Goal: Check status: Check status

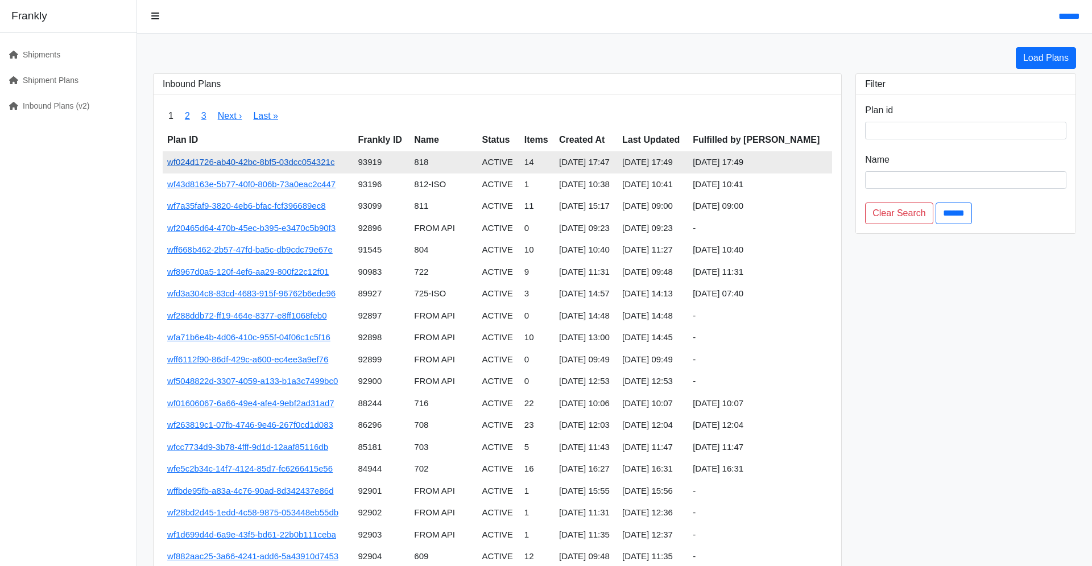
click at [335, 167] on link "wf024d1726-ab40-42bc-8bf5-03dcc054321c" at bounding box center [250, 162] width 167 height 10
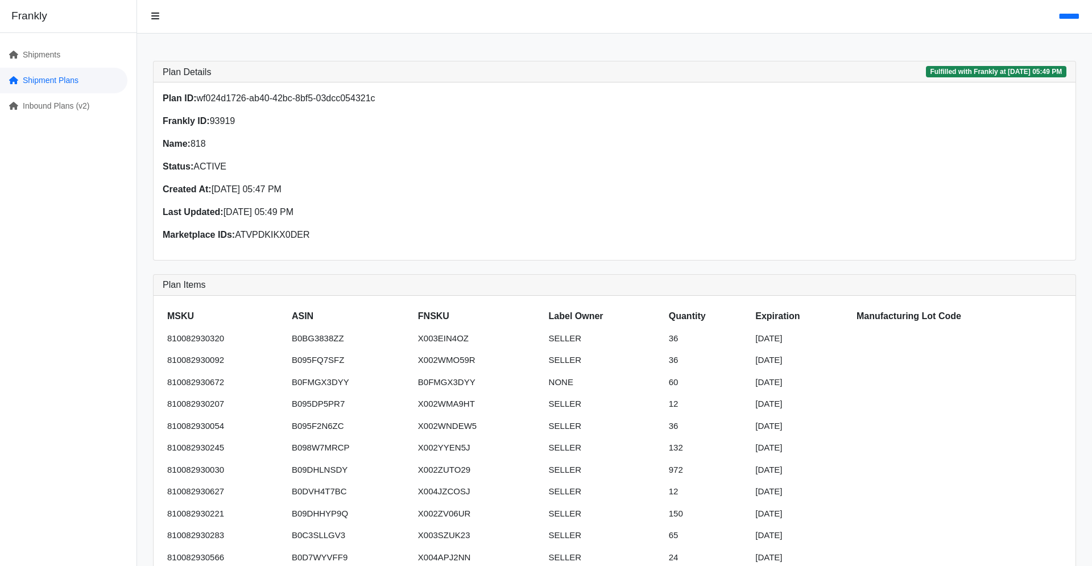
click at [103, 93] on link "Shipment Plans" at bounding box center [63, 81] width 127 height 26
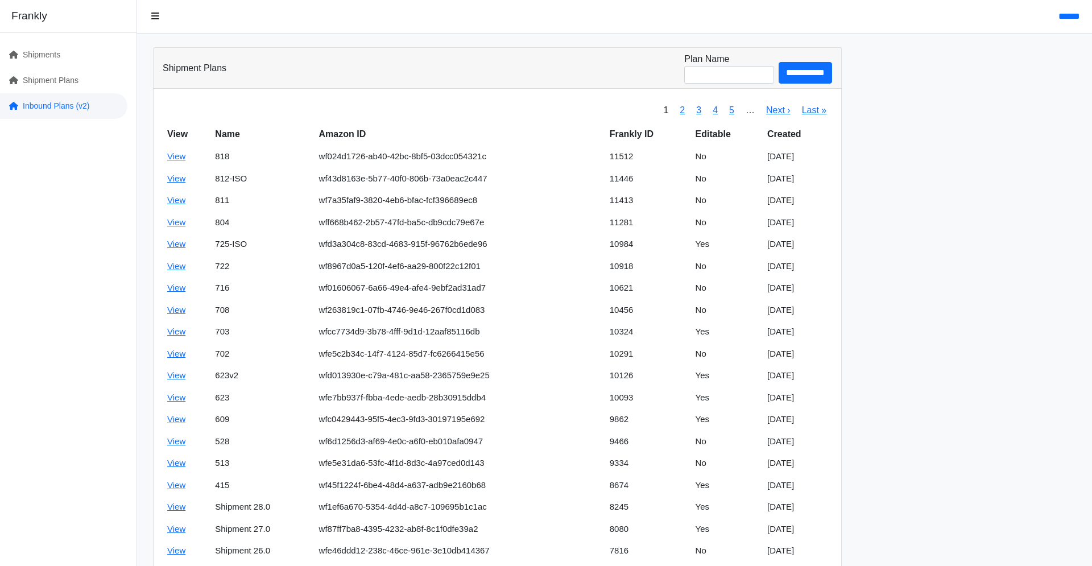
click at [52, 119] on link "Inbound Plans (v2)" at bounding box center [63, 106] width 127 height 26
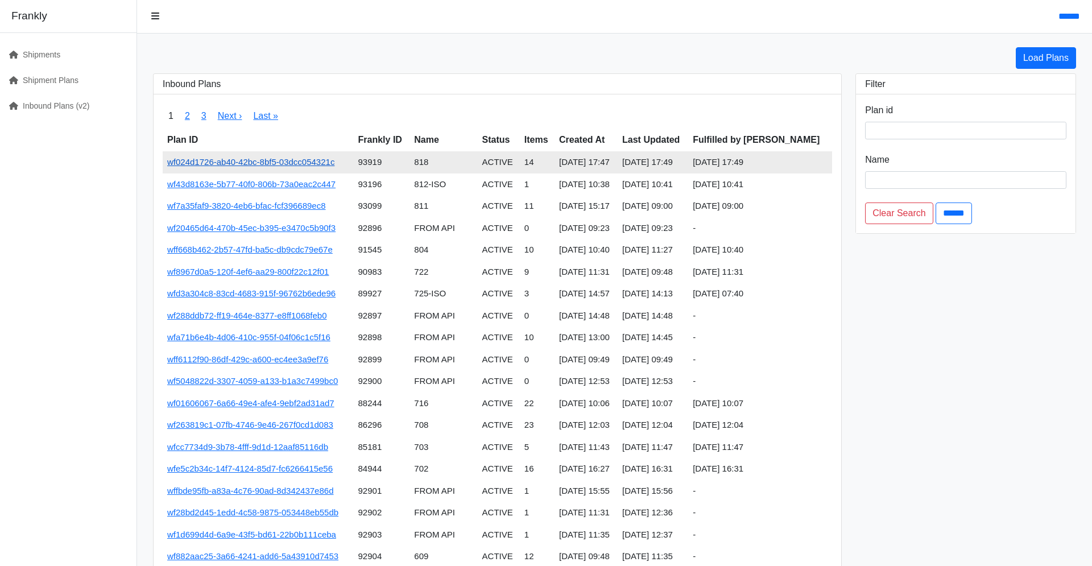
click at [279, 167] on link "wf024d1726-ab40-42bc-8bf5-03dcc054321c" at bounding box center [250, 162] width 167 height 10
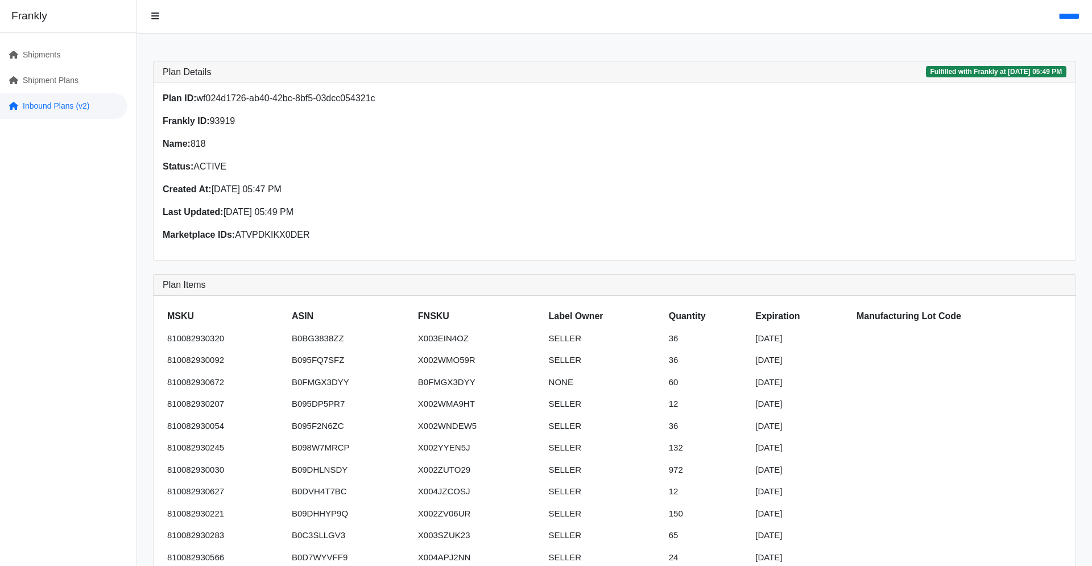
click at [93, 119] on link "Inbound Plans (v2)" at bounding box center [63, 106] width 127 height 26
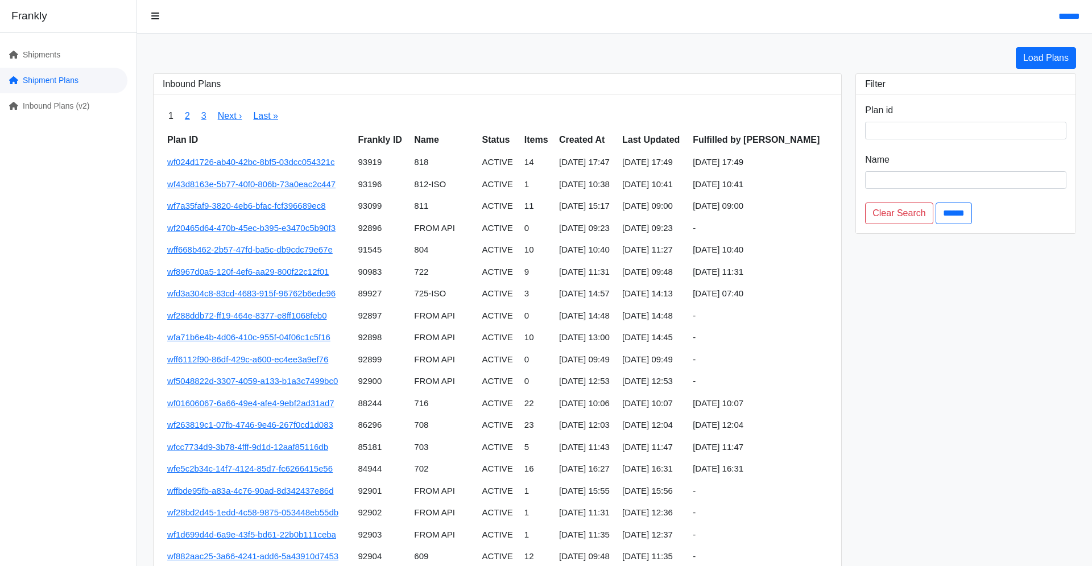
click at [51, 93] on link "Shipment Plans" at bounding box center [63, 81] width 127 height 26
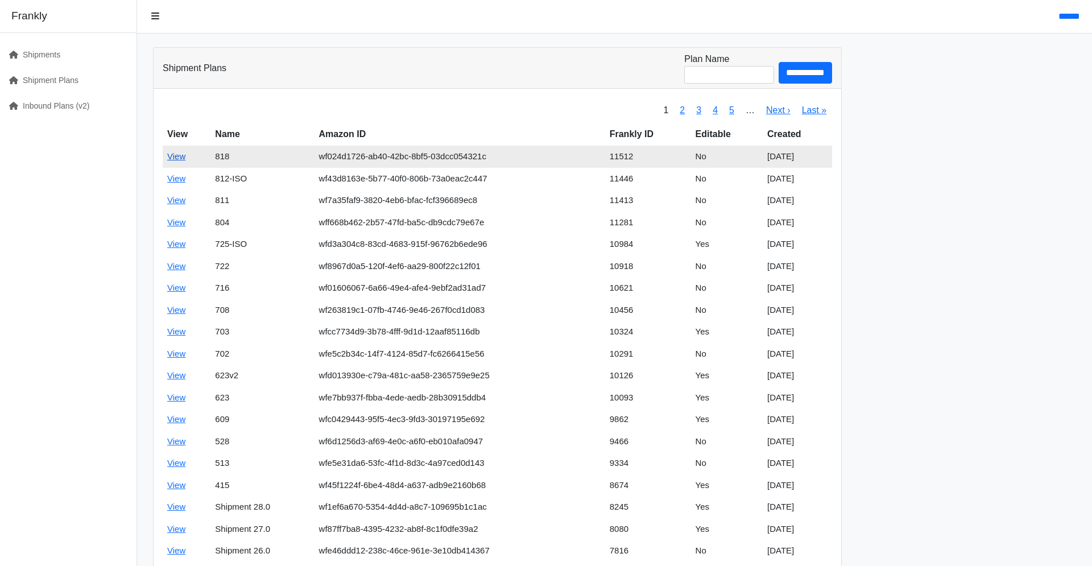
click at [185, 161] on link "View" at bounding box center [176, 156] width 18 height 10
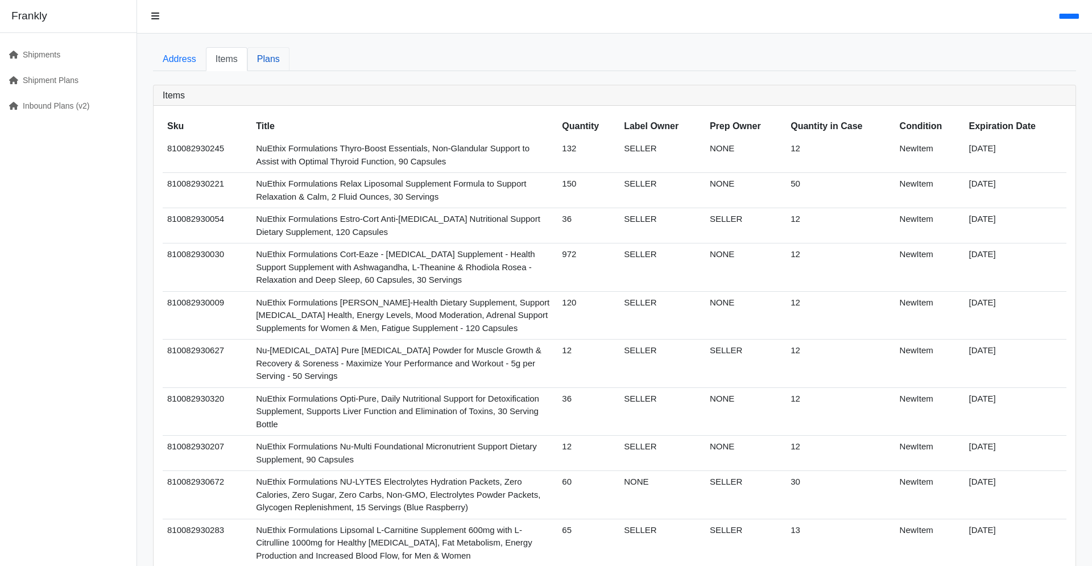
click at [290, 64] on link "Plans" at bounding box center [269, 59] width 42 height 24
